Goal: Find specific page/section: Find specific page/section

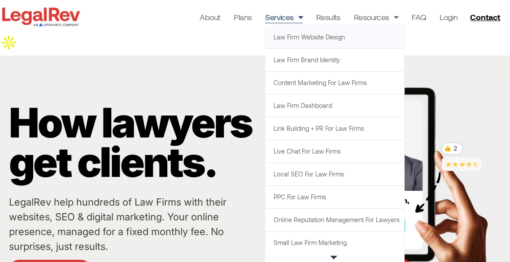
click at [320, 40] on link "Law Firm Website Design" at bounding box center [334, 37] width 139 height 22
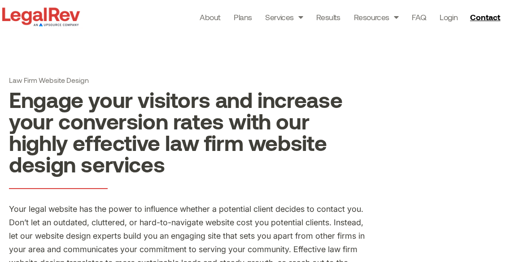
click at [115, 89] on h2 "Engage your visitors and increase your conversion rates with our highly effecti…" at bounding box center [188, 132] width 359 height 86
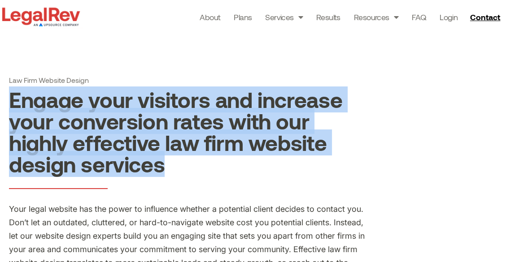
click at [115, 89] on h2 "Engage your visitors and increase your conversion rates with our highly effecti…" at bounding box center [188, 132] width 359 height 86
click at [122, 100] on h2 "Engage your visitors and increase your conversion rates with our highly effecti…" at bounding box center [188, 132] width 359 height 86
drag, startPoint x: 12, startPoint y: 81, endPoint x: 193, endPoint y: 147, distance: 192.6
click at [193, 147] on h2 "Engage your visitors and increase your conversion rates with our highly effecti…" at bounding box center [188, 132] width 359 height 86
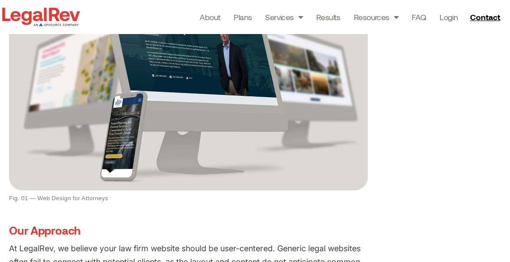
scroll to position [448, 0]
